Goal: Task Accomplishment & Management: Manage account settings

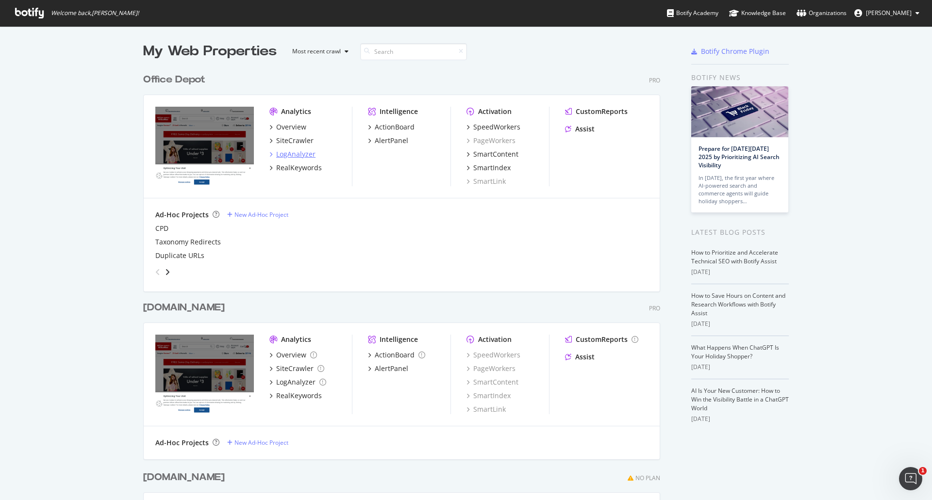
click at [296, 154] on div "LogAnalyzer" at bounding box center [295, 155] width 39 height 10
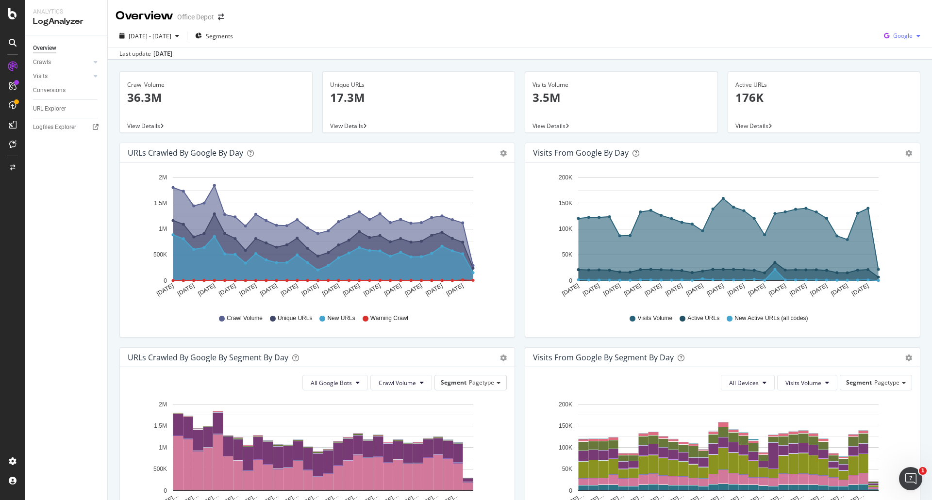
click at [906, 31] on div "Google" at bounding box center [902, 36] width 44 height 15
click at [908, 90] on span "OpenAI" at bounding box center [902, 91] width 36 height 9
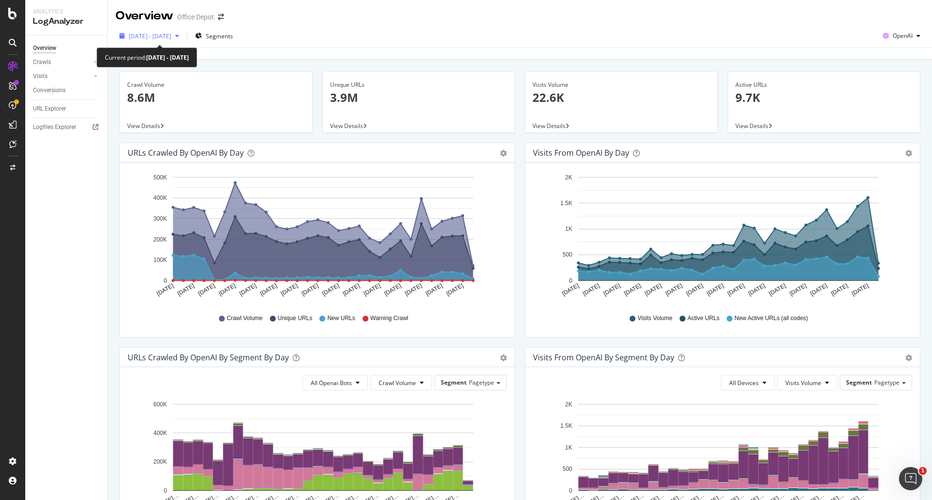
click at [171, 38] on span "[DATE] - [DATE]" at bounding box center [150, 36] width 43 height 8
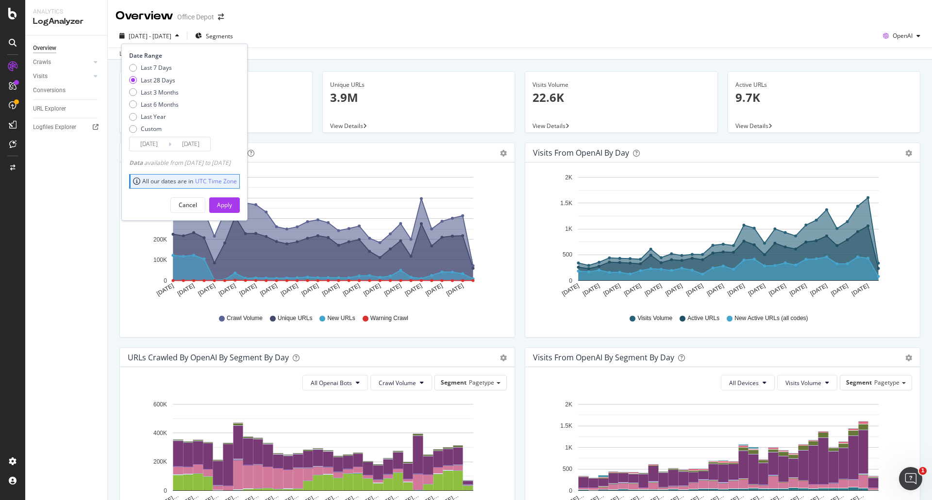
click at [152, 145] on input "[DATE]" at bounding box center [149, 144] width 39 height 14
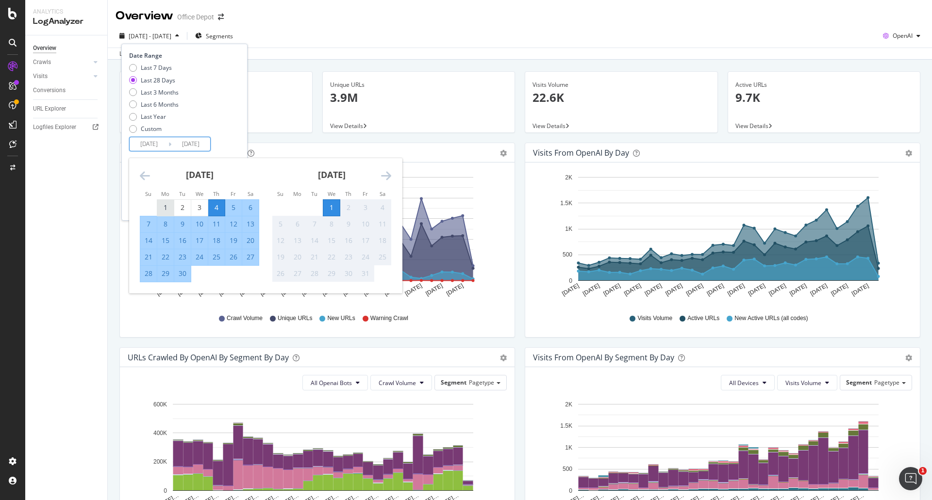
click at [167, 212] on div "1" at bounding box center [165, 208] width 17 height 10
type input "[DATE]"
click at [181, 276] on div "30" at bounding box center [182, 274] width 17 height 10
type input "[DATE]"
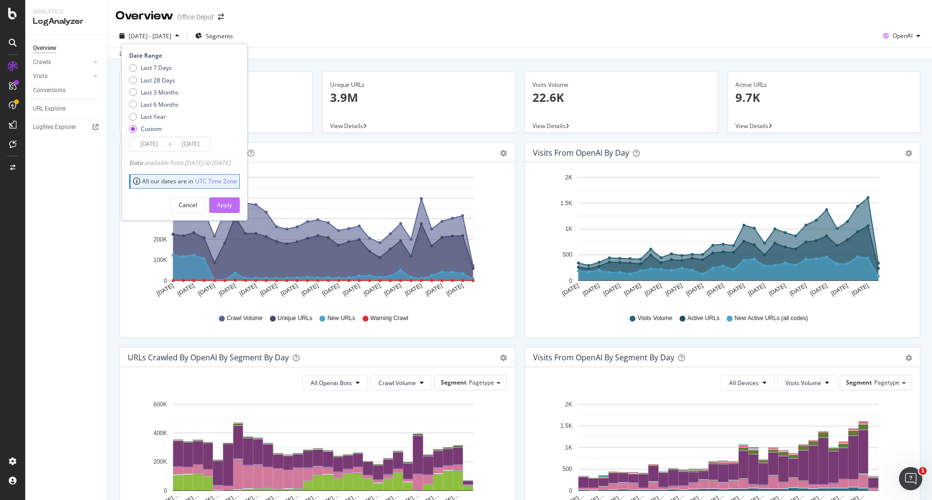
click at [232, 205] on div "Apply" at bounding box center [224, 205] width 15 height 8
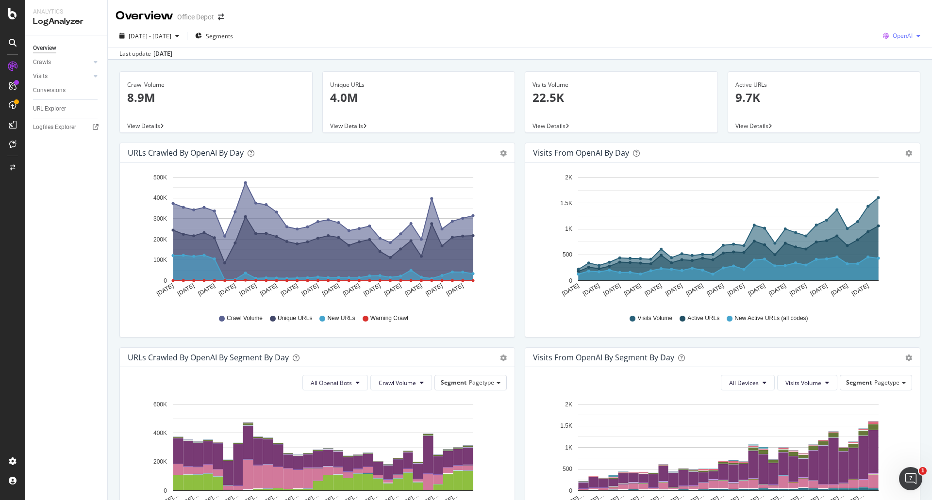
click at [902, 34] on span "OpenAI" at bounding box center [903, 36] width 20 height 8
click at [898, 103] on div "Other AI Bots" at bounding box center [894, 109] width 67 height 14
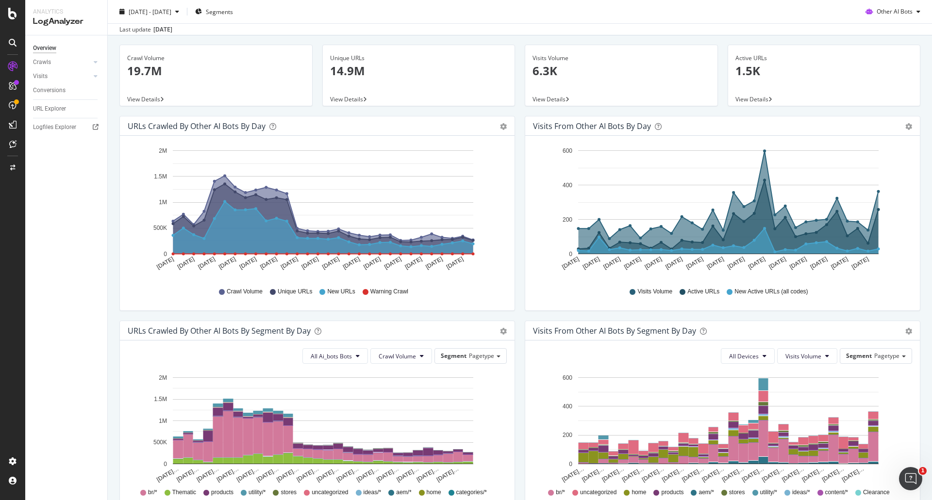
scroll to position [49, 0]
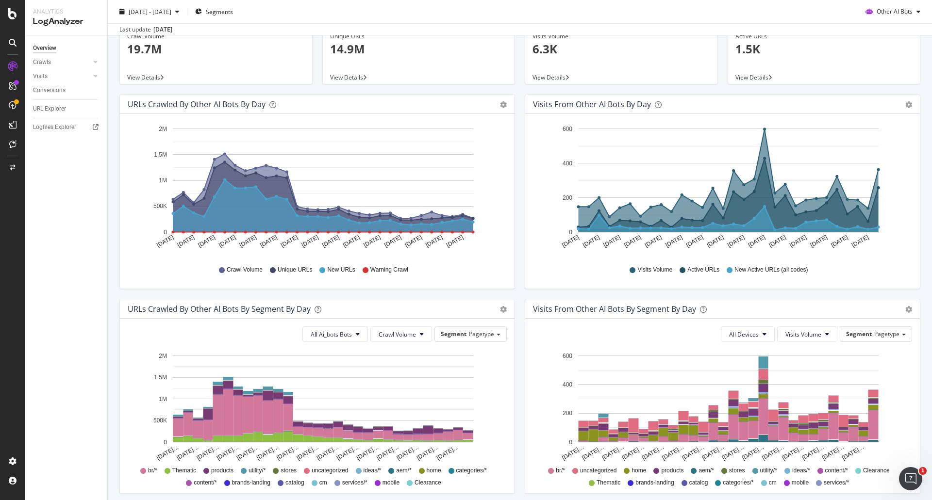
click at [715, 4] on div "[DATE] - [DATE] Segments Other AI Bots" at bounding box center [520, 13] width 824 height 19
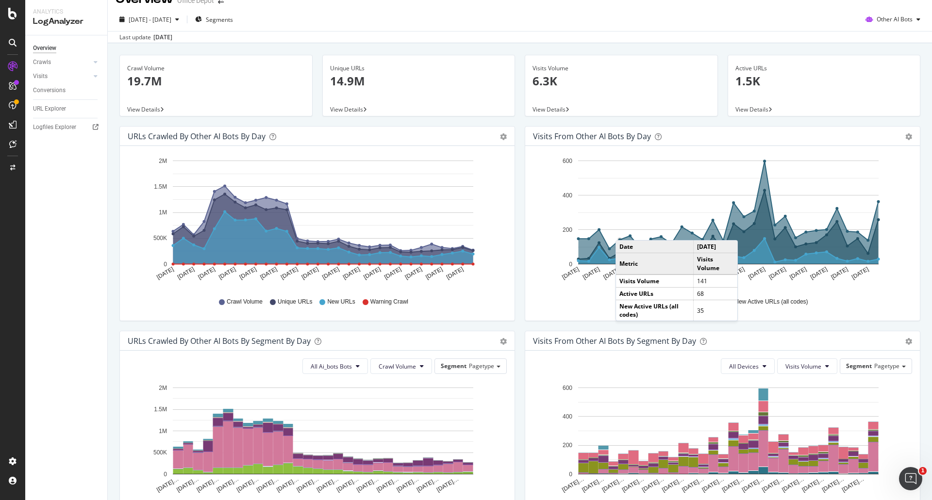
scroll to position [0, 0]
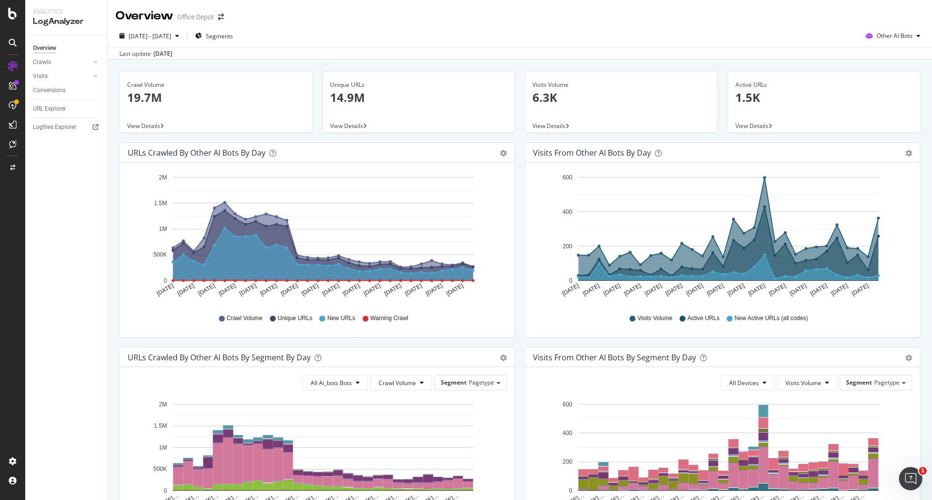
click at [318, 29] on div "[DATE] - [DATE] Segments Other AI Bots" at bounding box center [520, 37] width 824 height 19
click at [509, 58] on div "Last update [DATE]" at bounding box center [520, 54] width 824 height 12
click at [599, 26] on div "[DATE] - [DATE] Segments Other AI Bots Last update [DATE]" at bounding box center [520, 41] width 824 height 35
click at [540, 43] on div "[DATE] - [DATE] Segments Other AI Bots" at bounding box center [520, 37] width 824 height 19
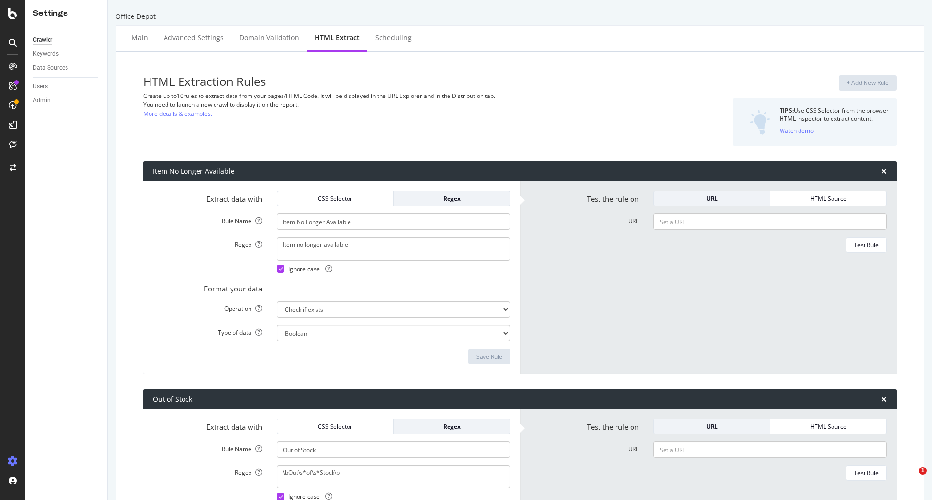
select select "exist"
select select "i"
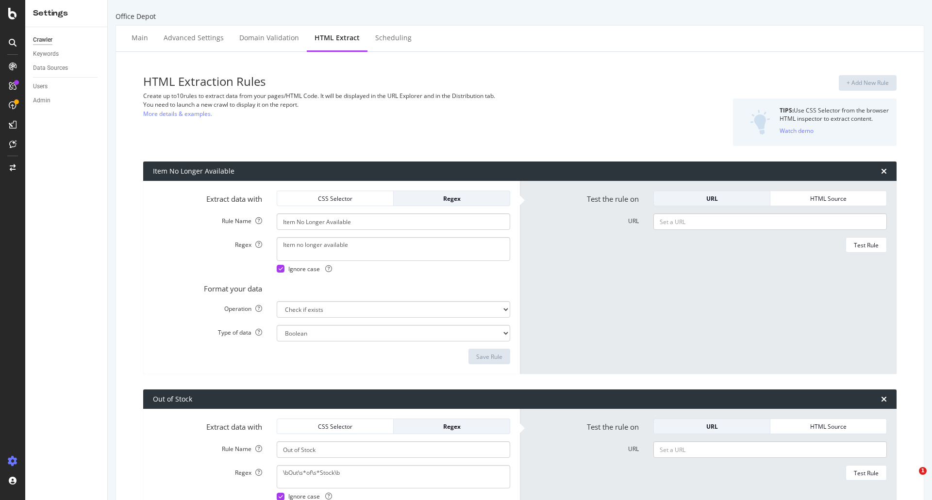
select select "exist"
select select "list"
select select "count"
select select "exist"
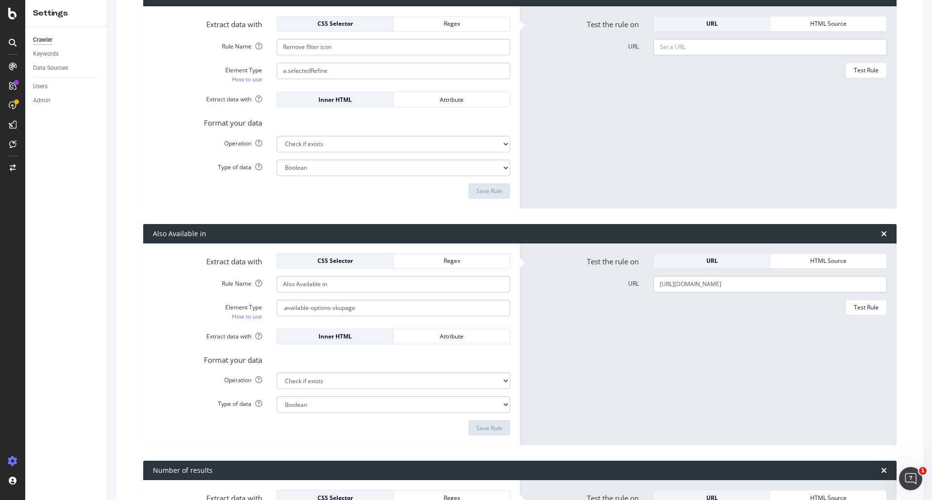
scroll to position [8, 0]
